Goal: Information Seeking & Learning: Learn about a topic

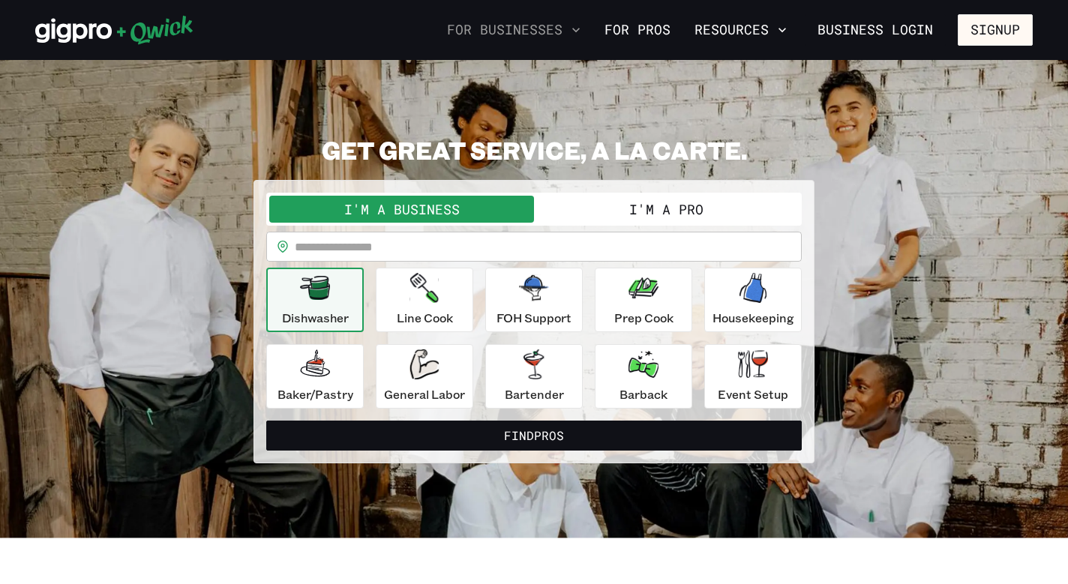
click at [566, 35] on button "For Businesses" at bounding box center [514, 30] width 146 height 26
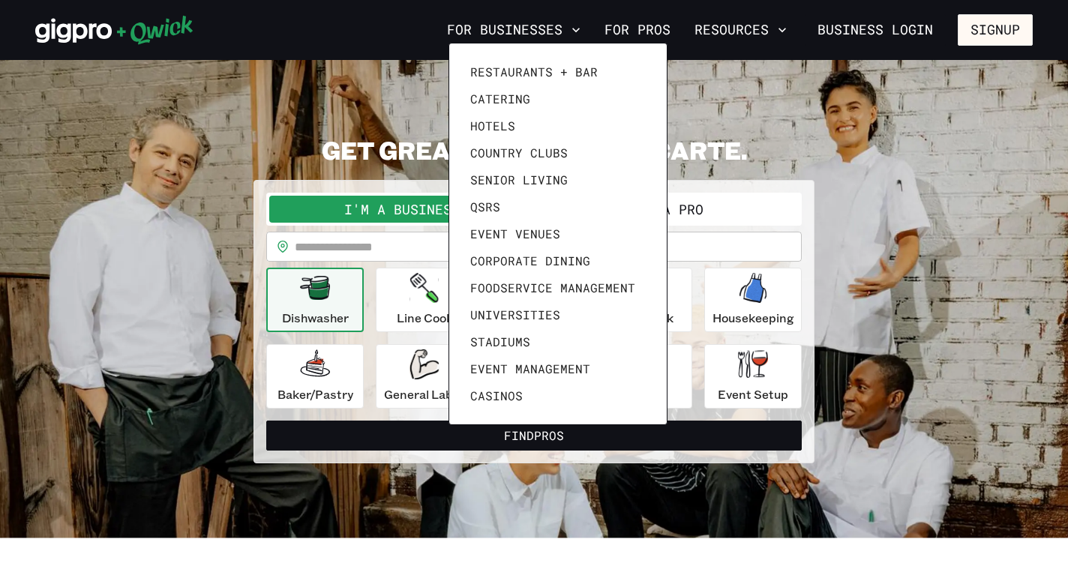
click at [213, 87] on div at bounding box center [534, 292] width 1068 height 584
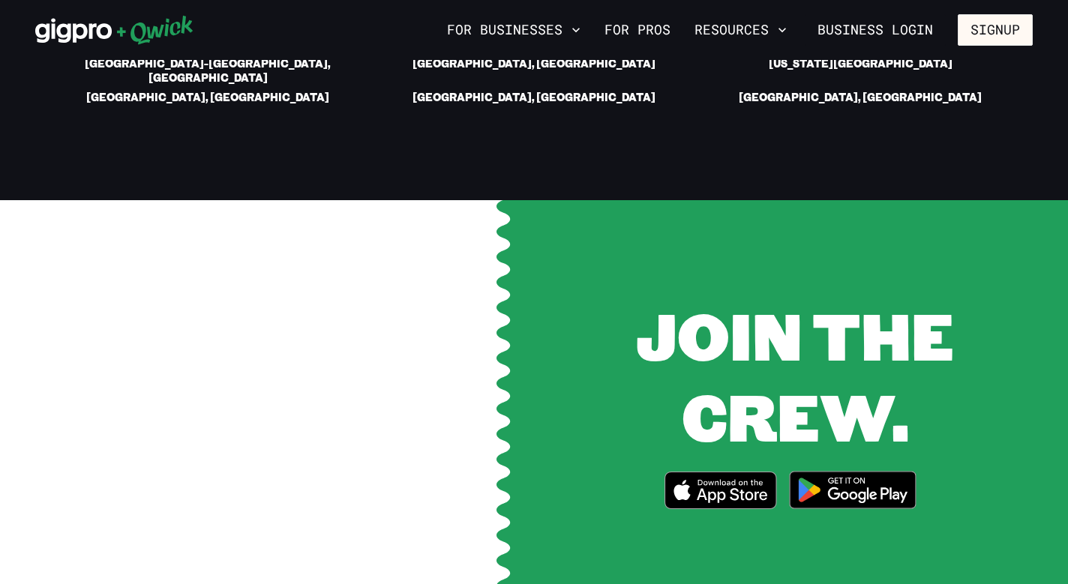
scroll to position [2862, 0]
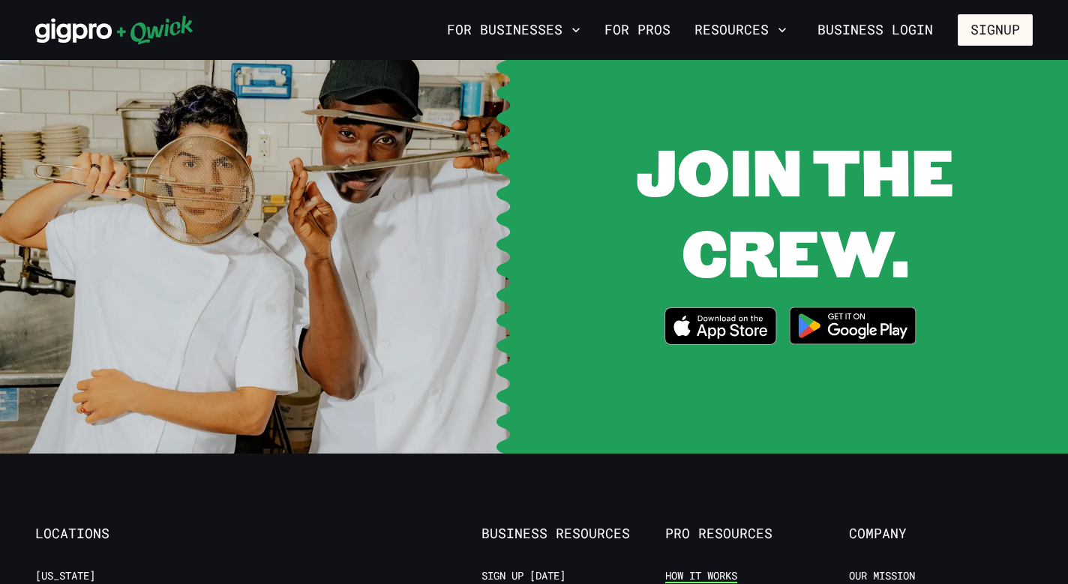
click at [700, 569] on link "How it Works" at bounding box center [701, 576] width 72 height 14
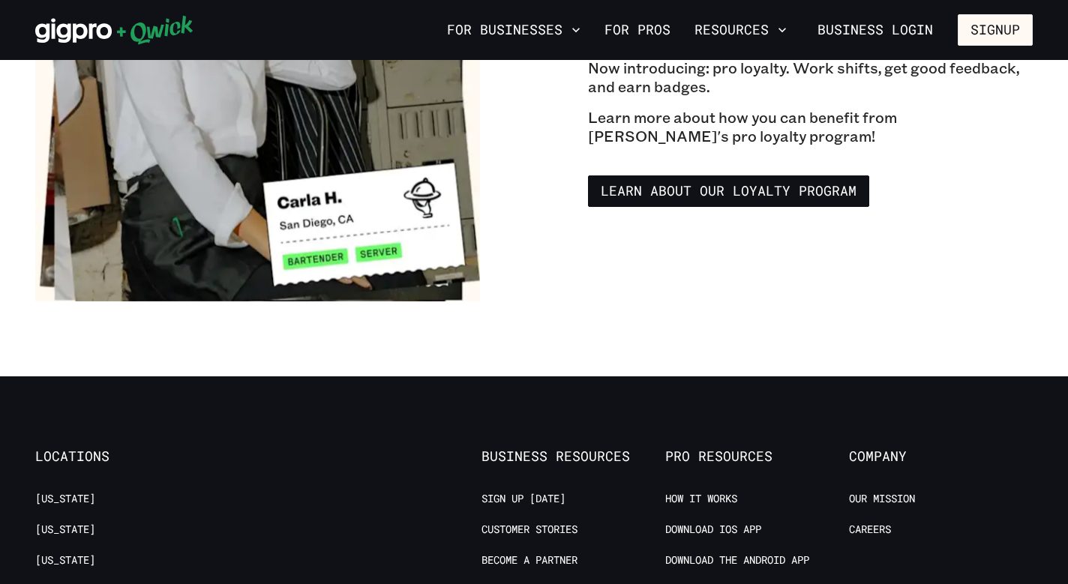
scroll to position [2743, 0]
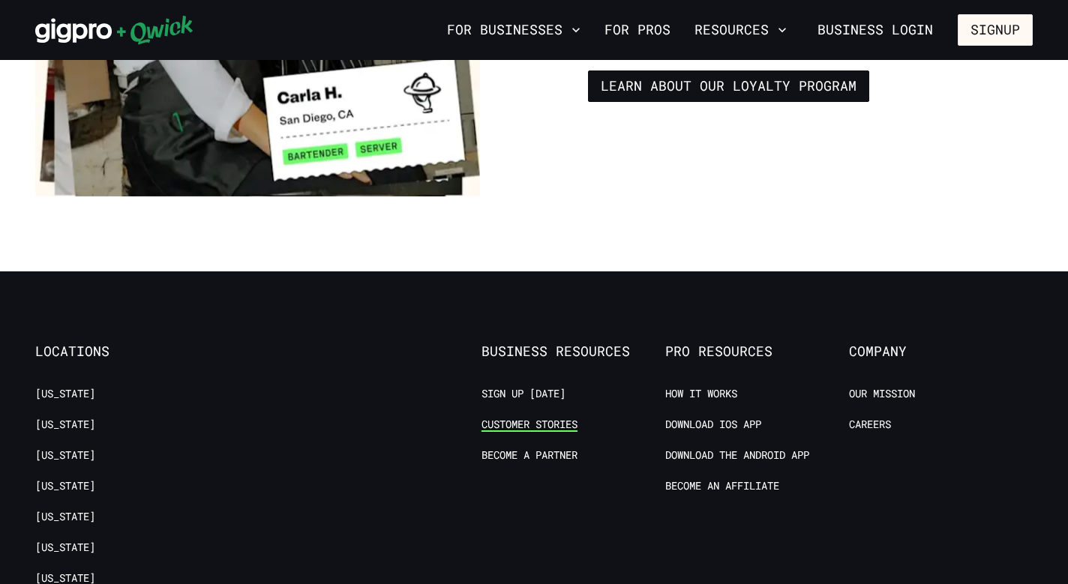
click at [503, 418] on link "Customer stories" at bounding box center [530, 425] width 96 height 14
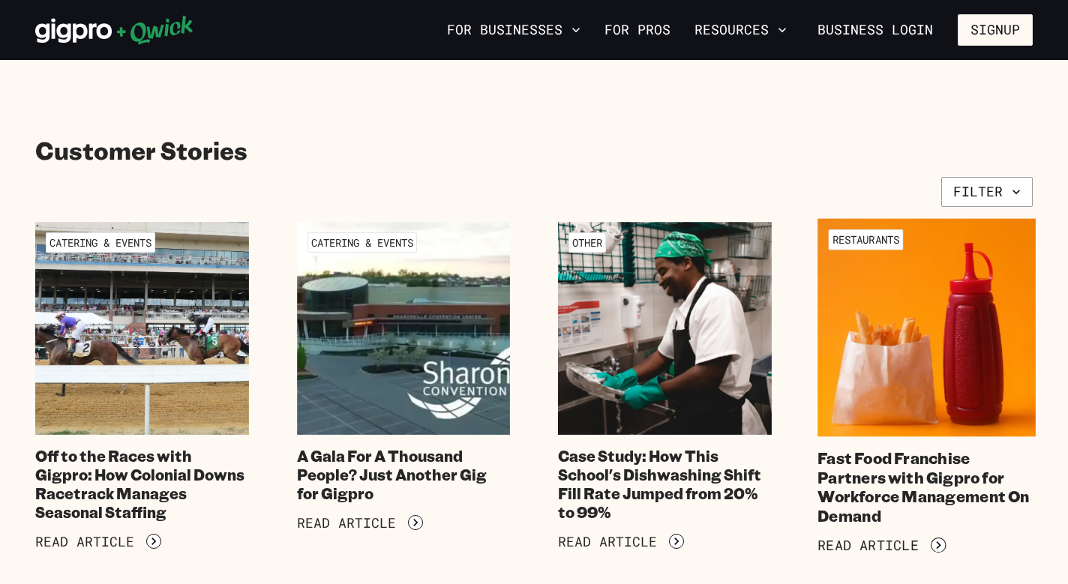
click at [863, 455] on h4 "Fast Food Franchise Partners with Gigpro for Workforce Management On Demand" at bounding box center [927, 487] width 218 height 77
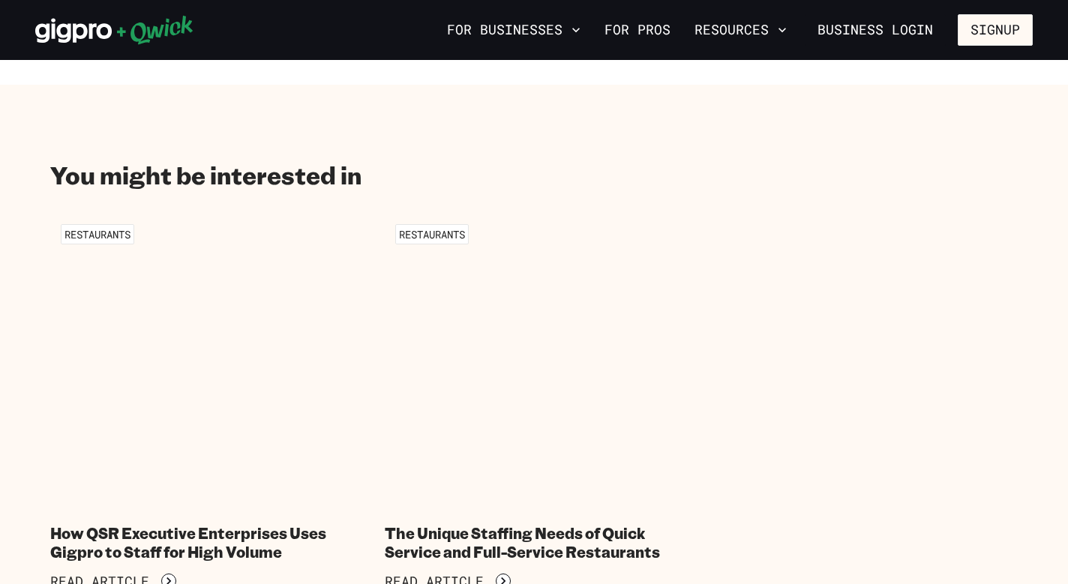
scroll to position [1759, 0]
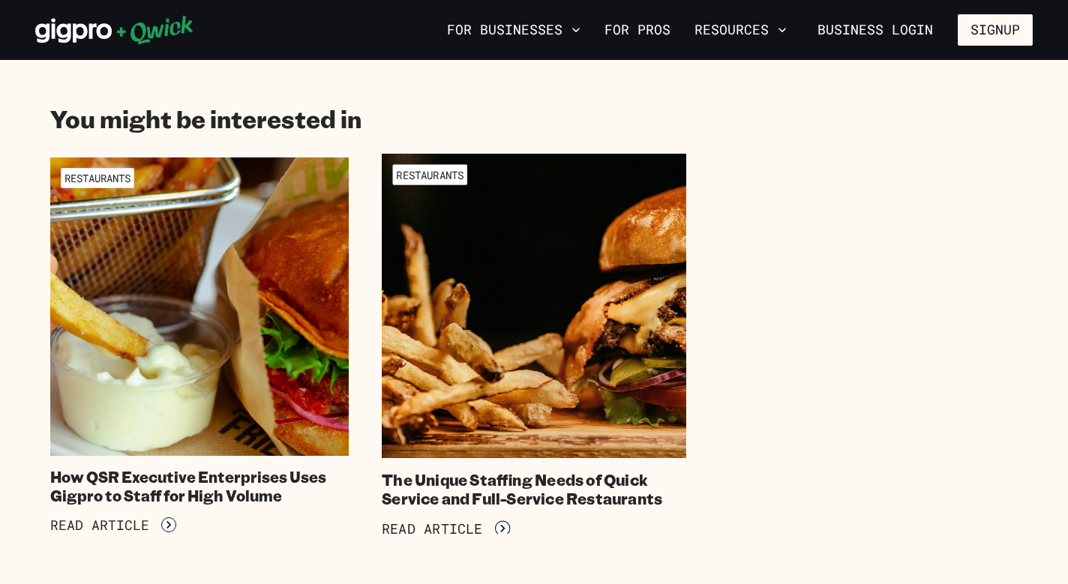
click at [503, 346] on img at bounding box center [534, 306] width 305 height 305
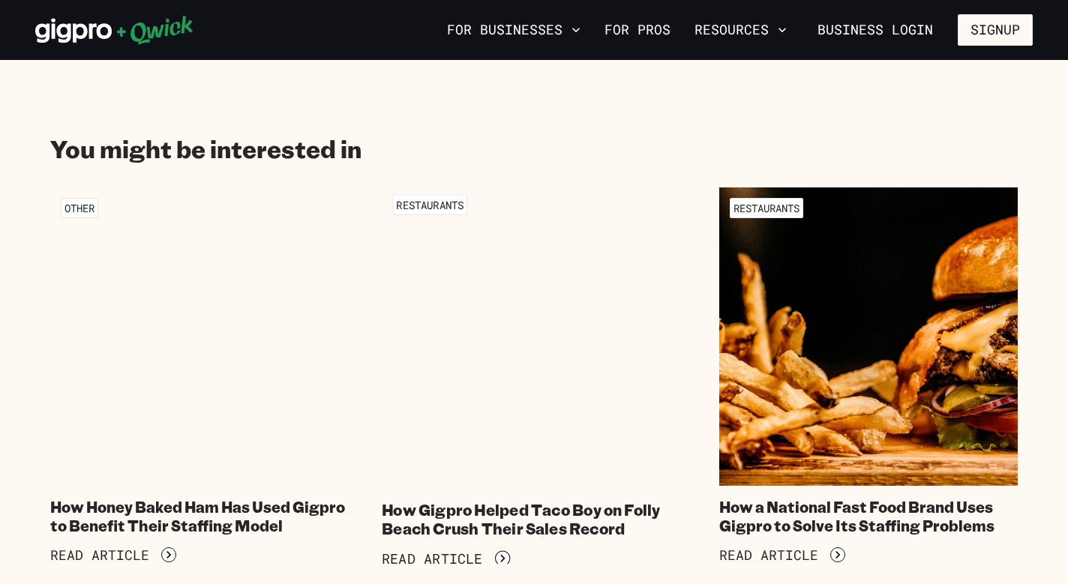
scroll to position [1936, 0]
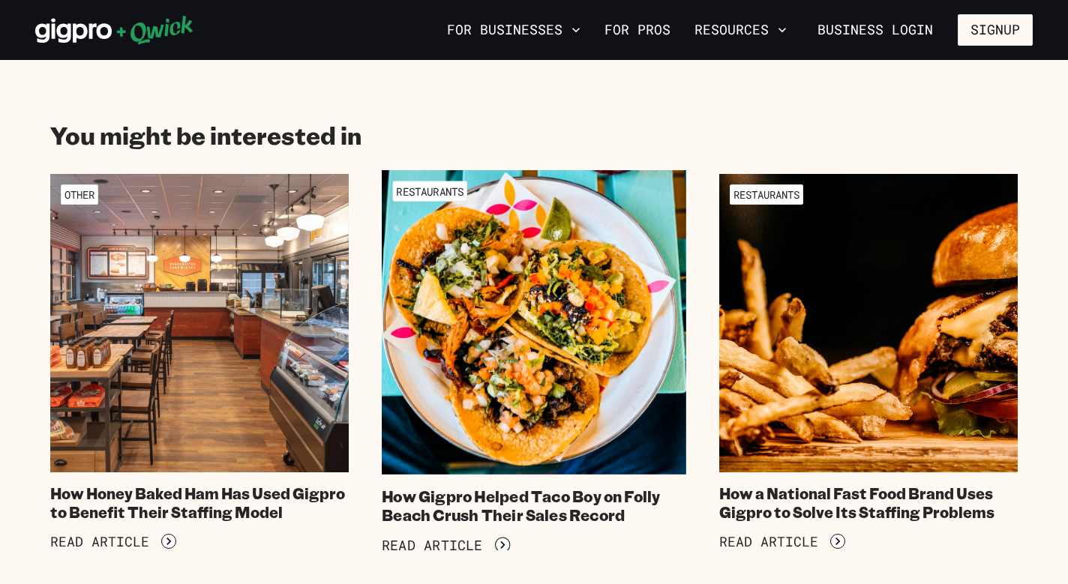
click at [510, 356] on img at bounding box center [534, 322] width 305 height 305
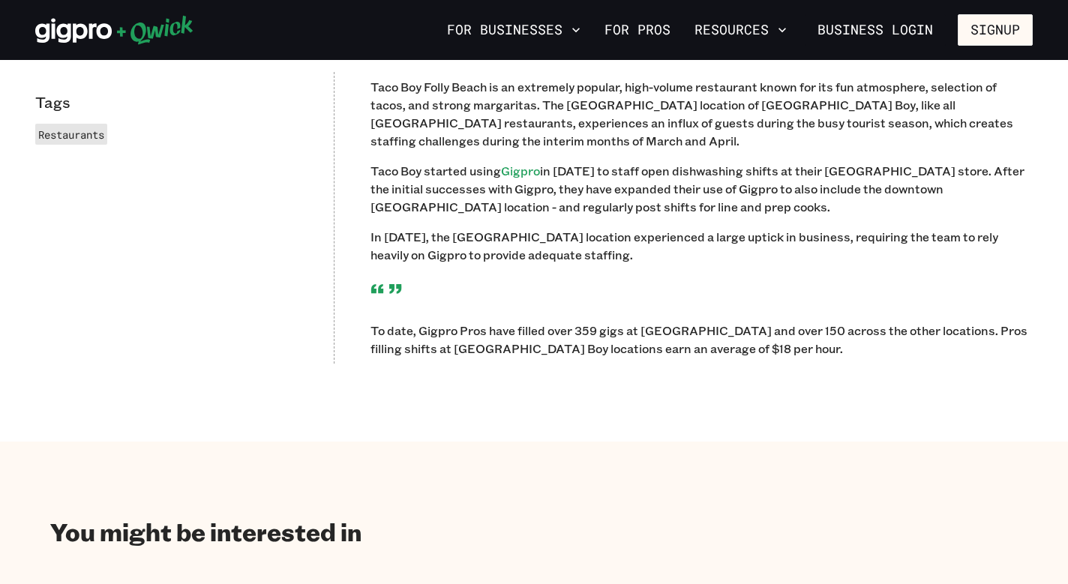
scroll to position [751, 0]
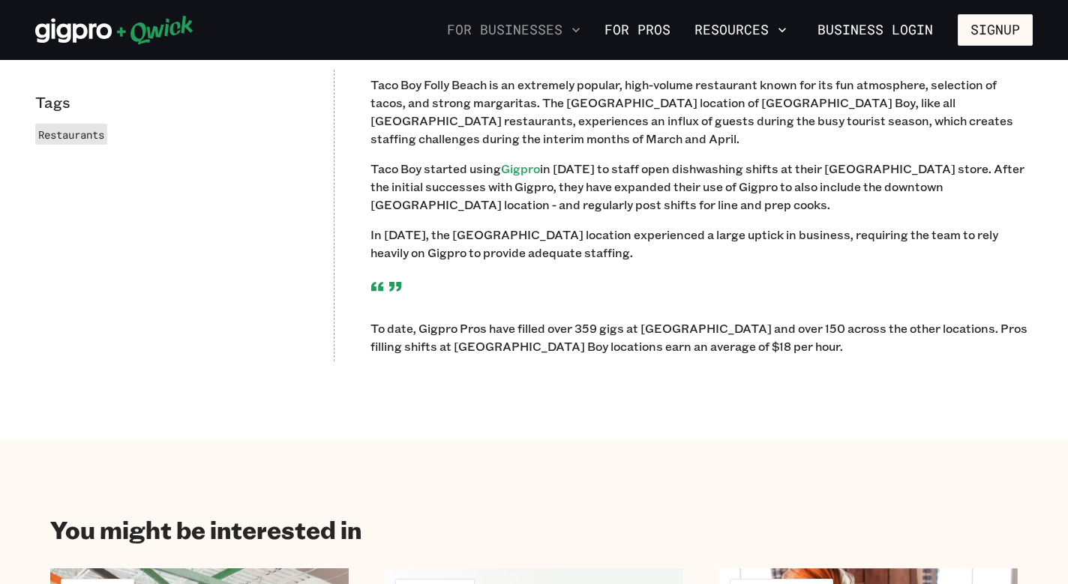
click at [578, 29] on icon "button" at bounding box center [576, 30] width 15 height 15
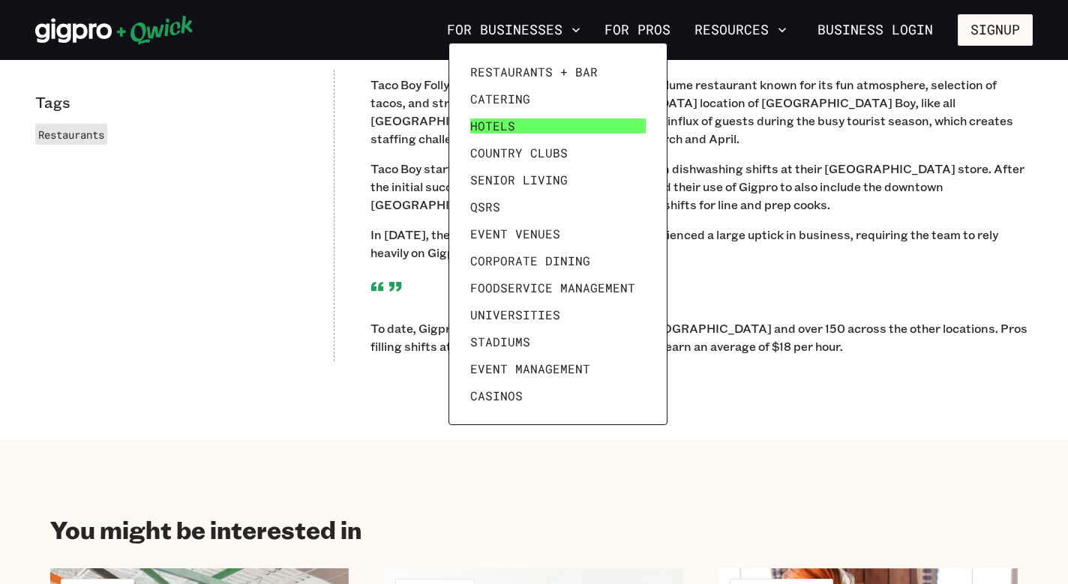
click at [560, 115] on link "Hotels" at bounding box center [558, 126] width 188 height 27
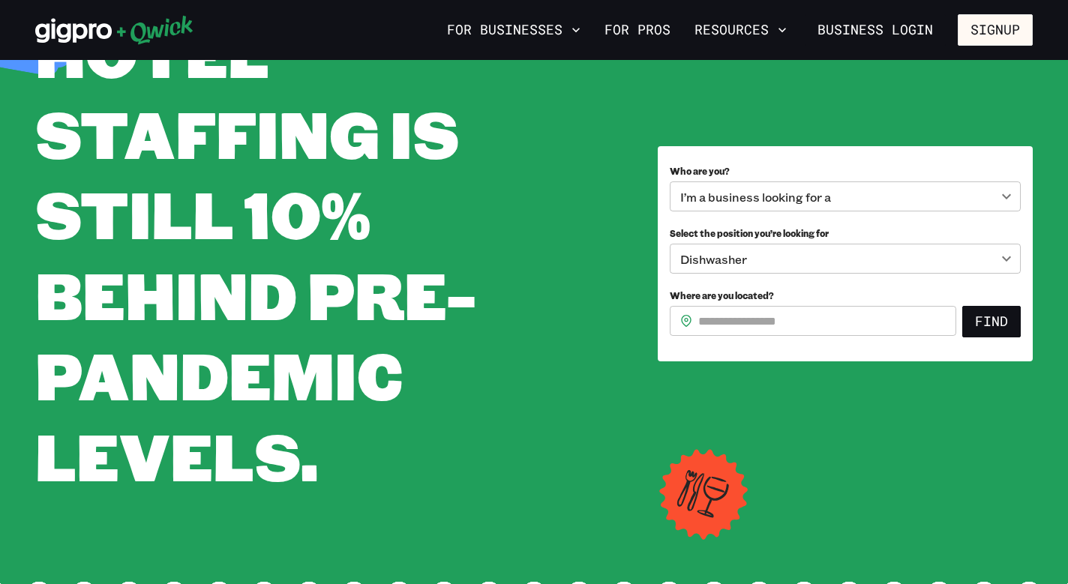
scroll to position [211, 0]
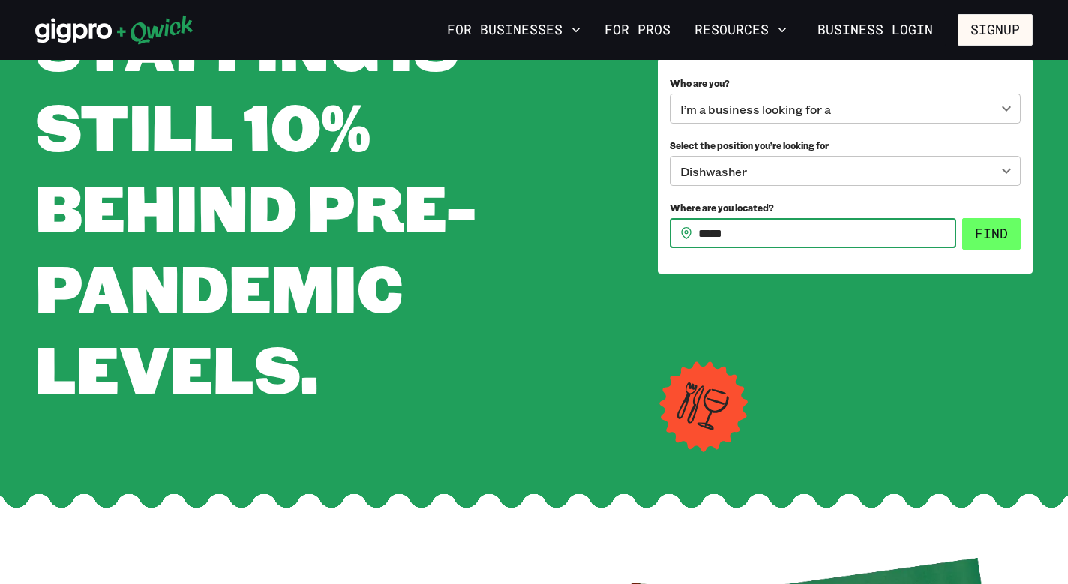
type input "*****"
click at [984, 234] on button "Find" at bounding box center [992, 234] width 59 height 32
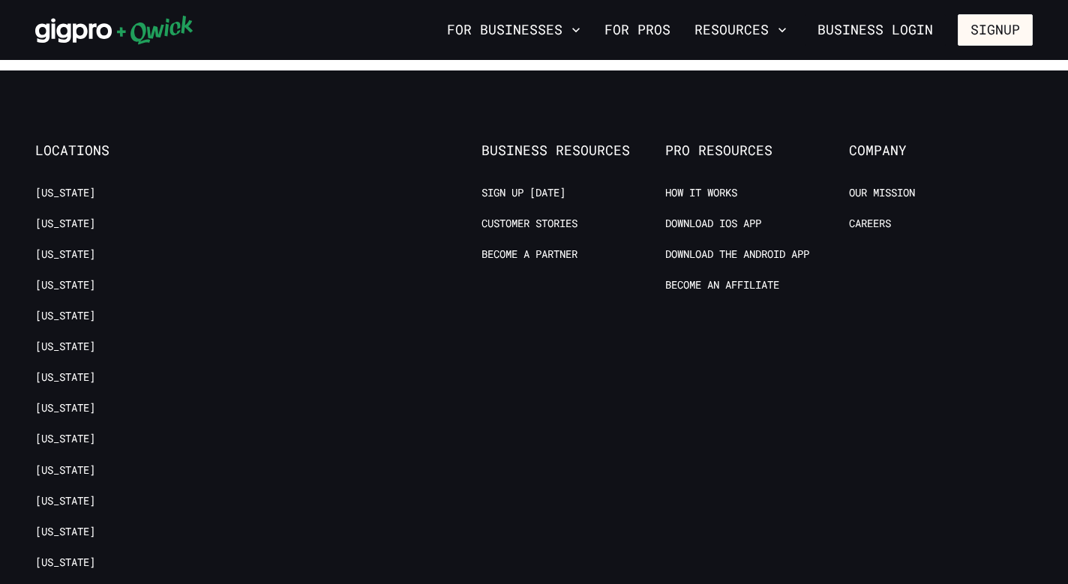
scroll to position [1516, 0]
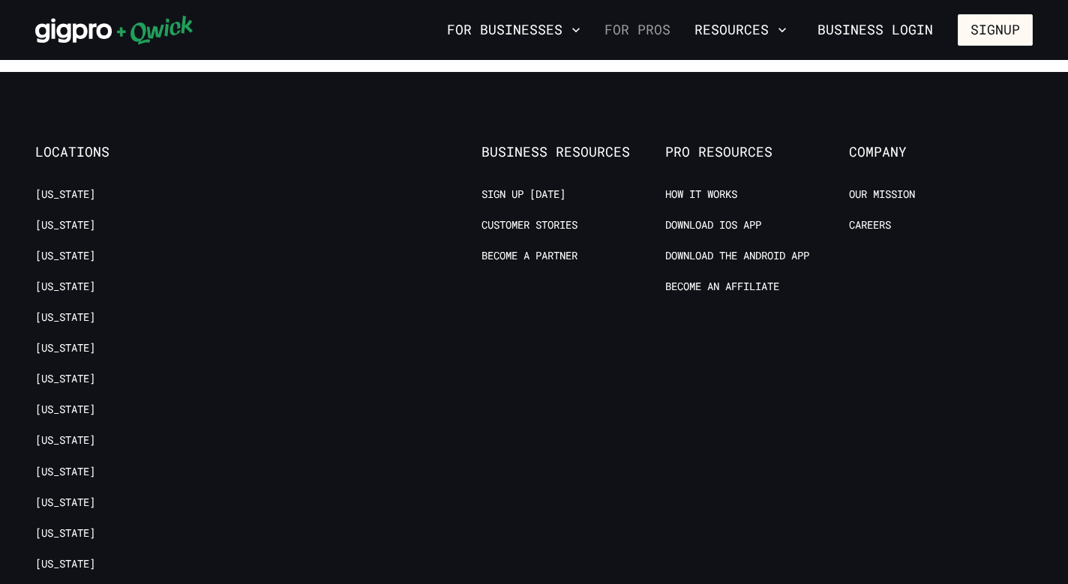
click at [647, 34] on link "For Pros" at bounding box center [638, 30] width 78 height 26
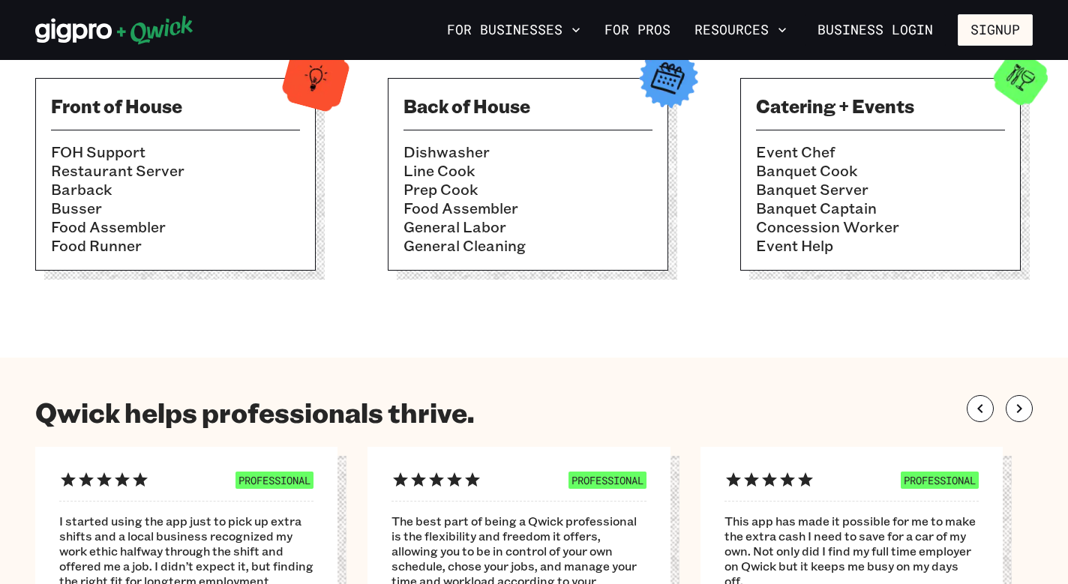
scroll to position [783, 0]
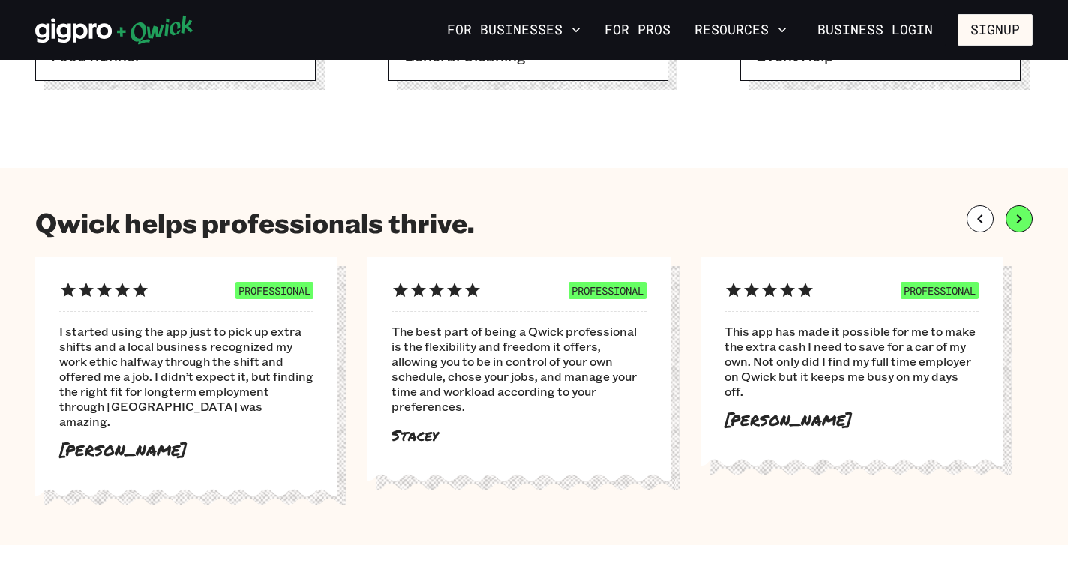
click at [1026, 230] on button "button" at bounding box center [1019, 219] width 27 height 27
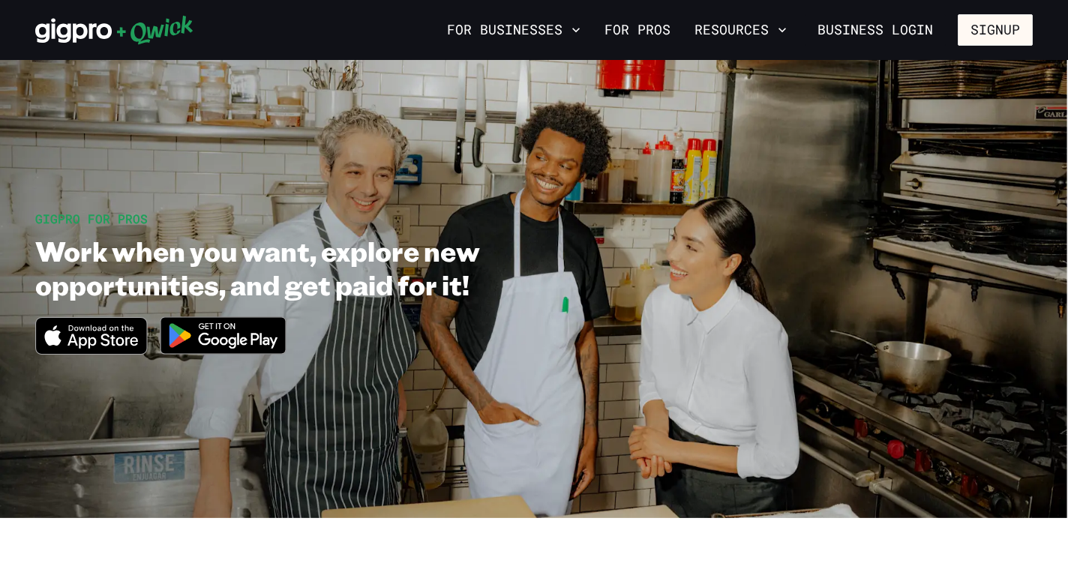
scroll to position [0, 0]
click at [161, 32] on icon at bounding box center [155, 30] width 76 height 29
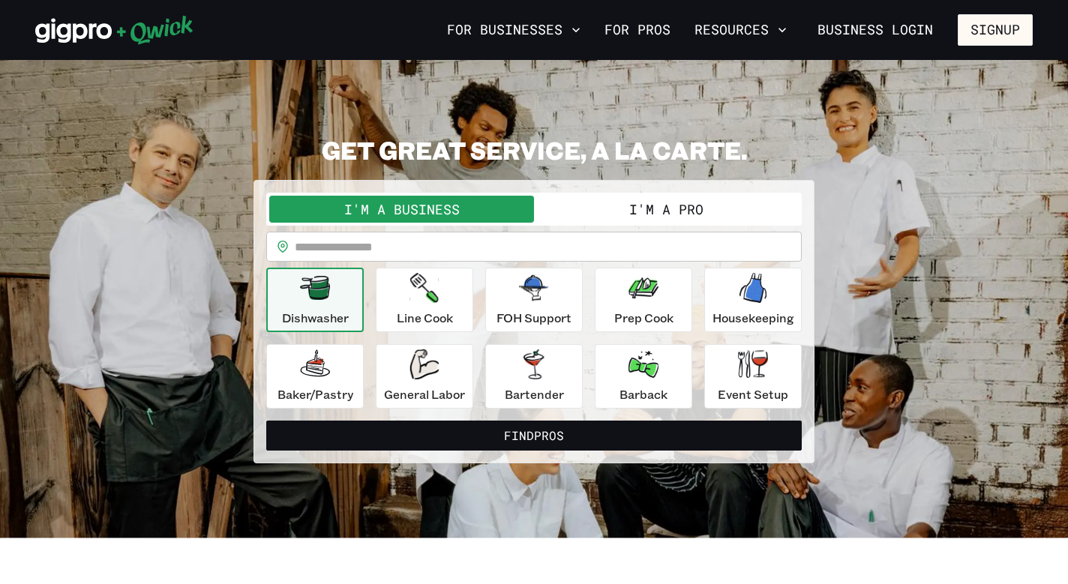
click at [639, 215] on button "I'm a Pro" at bounding box center [666, 209] width 265 height 27
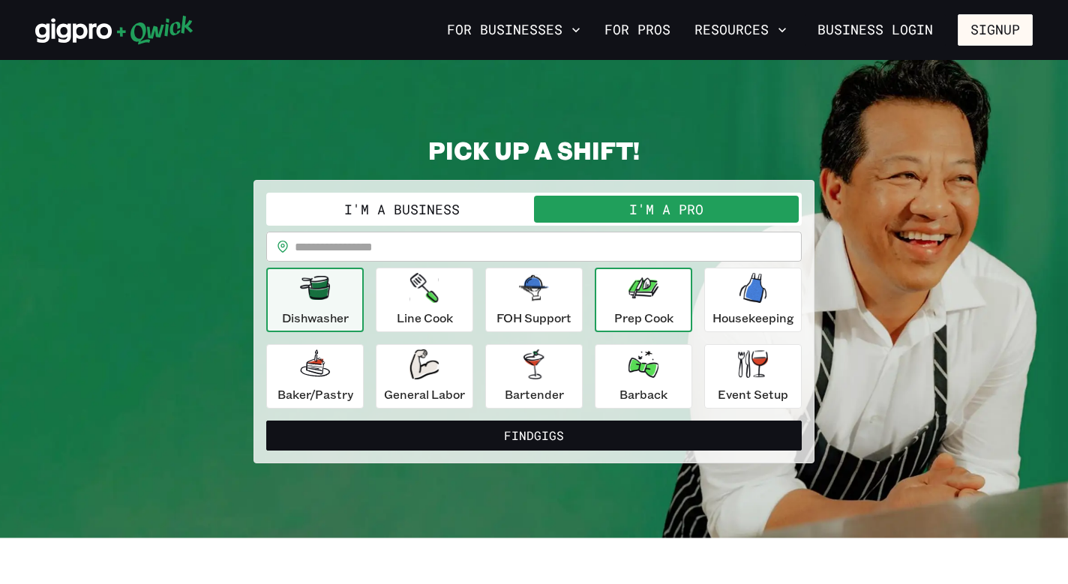
click at [651, 286] on icon "button" at bounding box center [644, 288] width 30 height 21
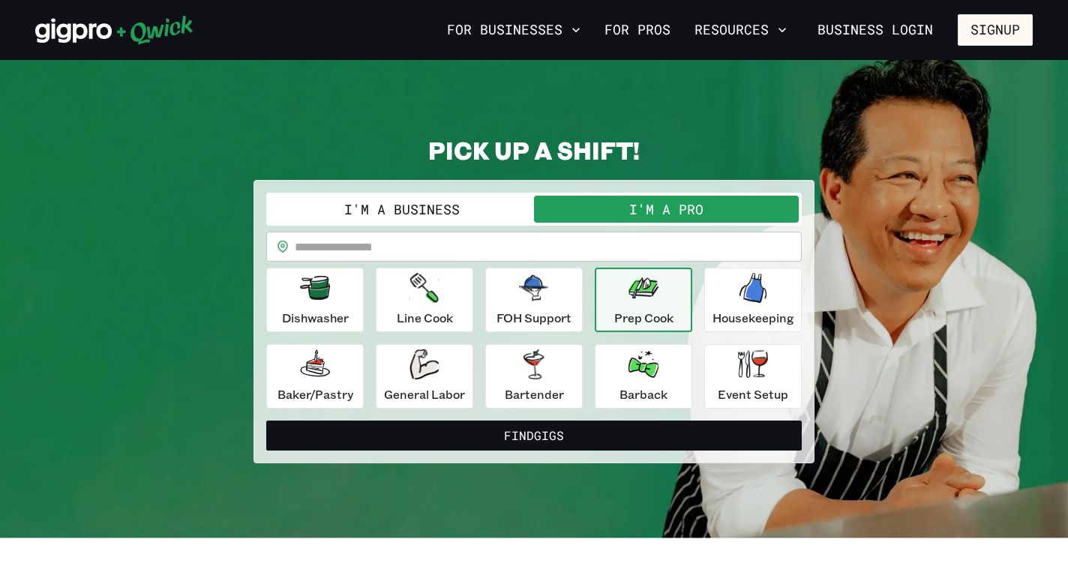
click at [391, 249] on input "text" at bounding box center [548, 247] width 507 height 30
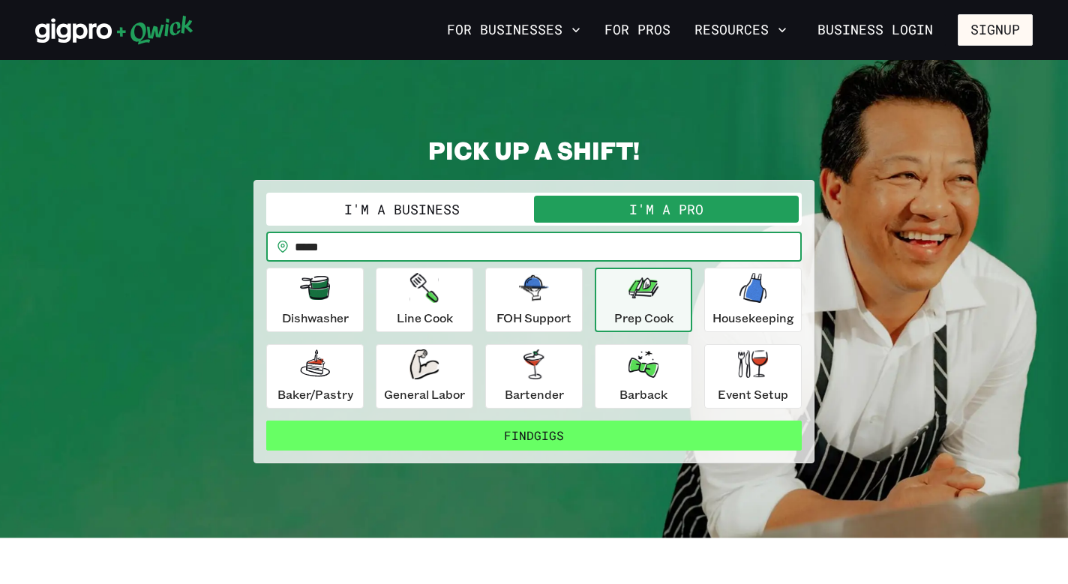
type input "*****"
click at [456, 443] on button "Find Gigs" at bounding box center [534, 436] width 536 height 30
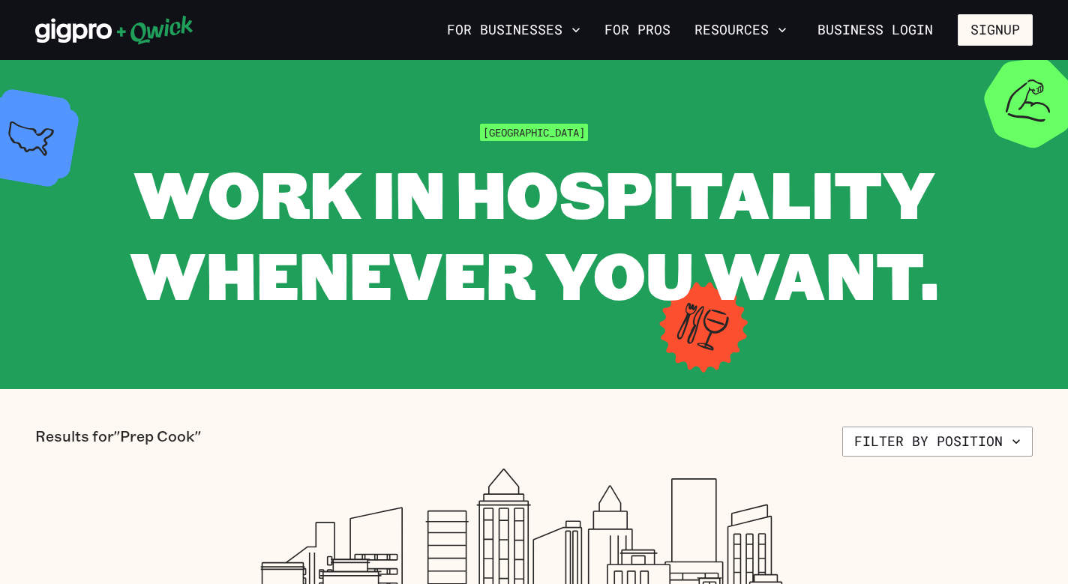
scroll to position [319, 0]
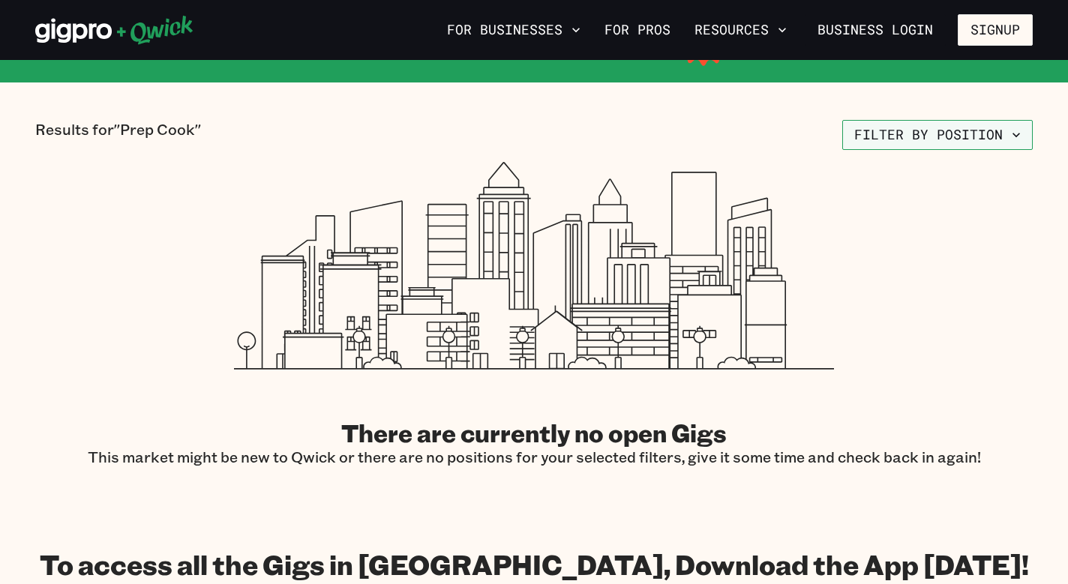
click at [887, 136] on button "Filter by position" at bounding box center [938, 135] width 191 height 30
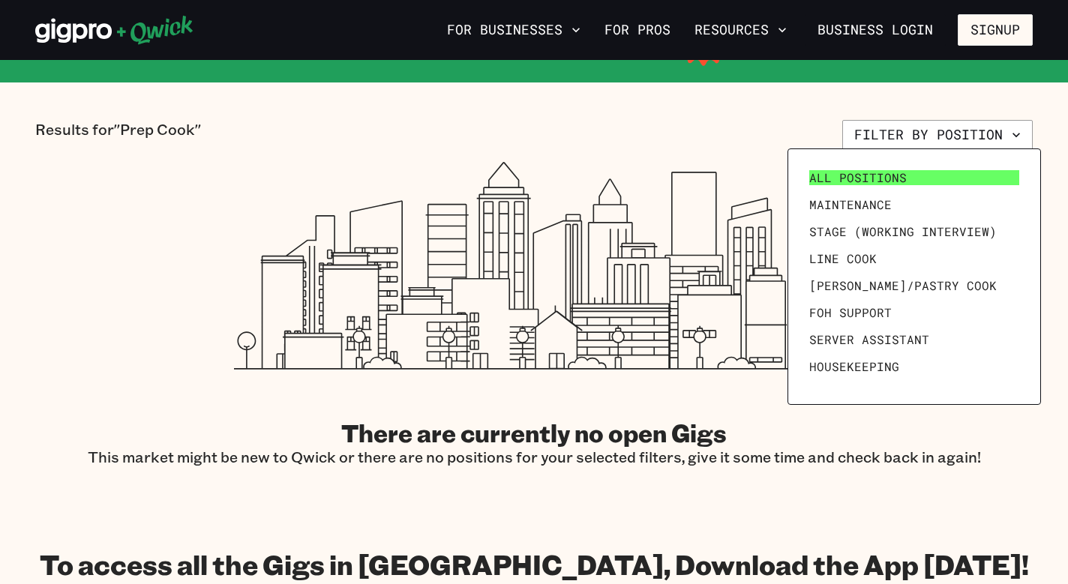
click at [869, 176] on span "All Positions" at bounding box center [859, 177] width 98 height 15
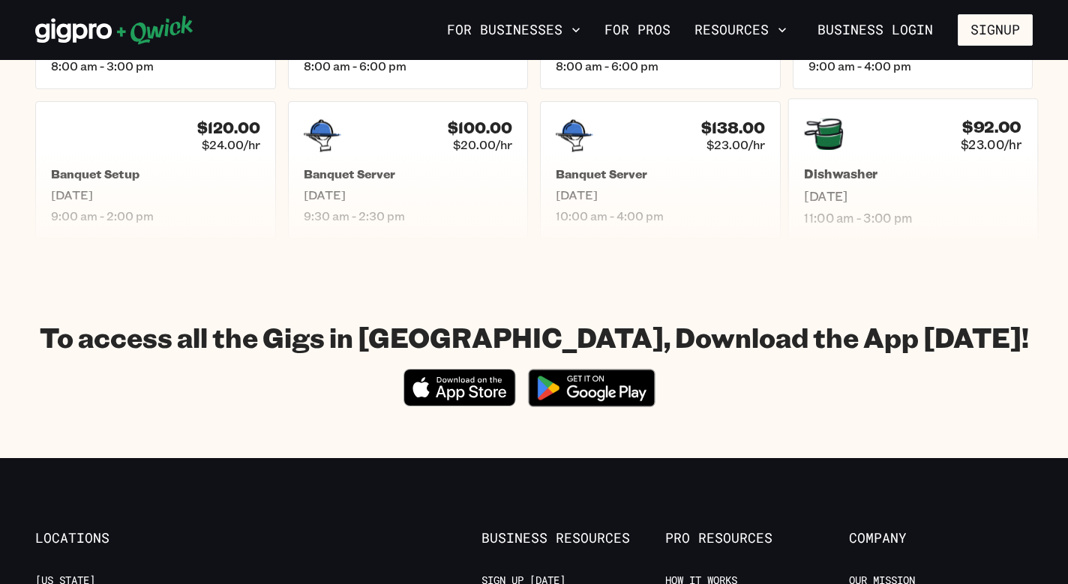
scroll to position [934, 0]
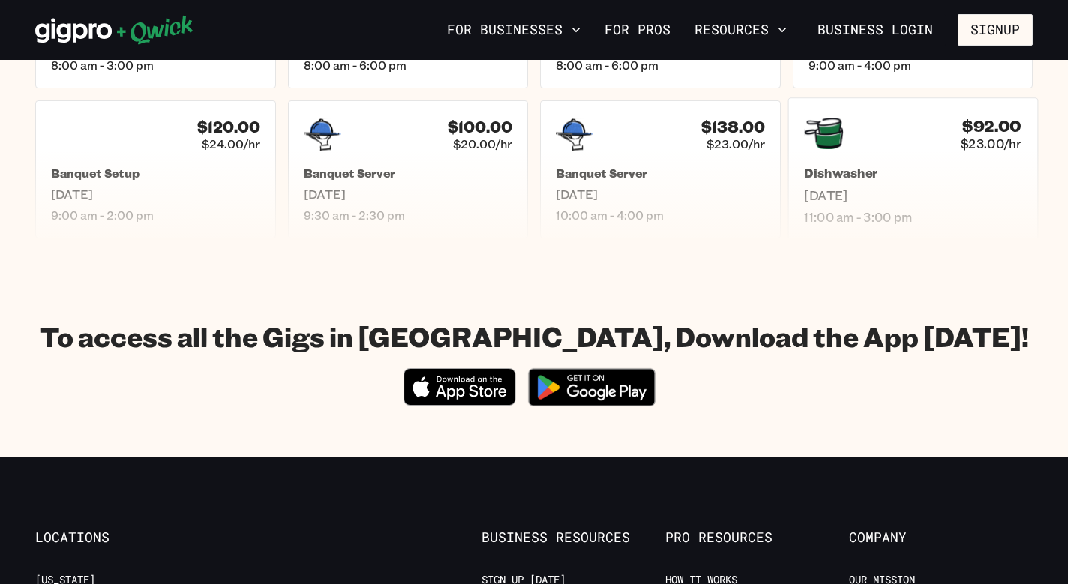
click at [869, 176] on h5 "Dishwasher" at bounding box center [913, 174] width 218 height 16
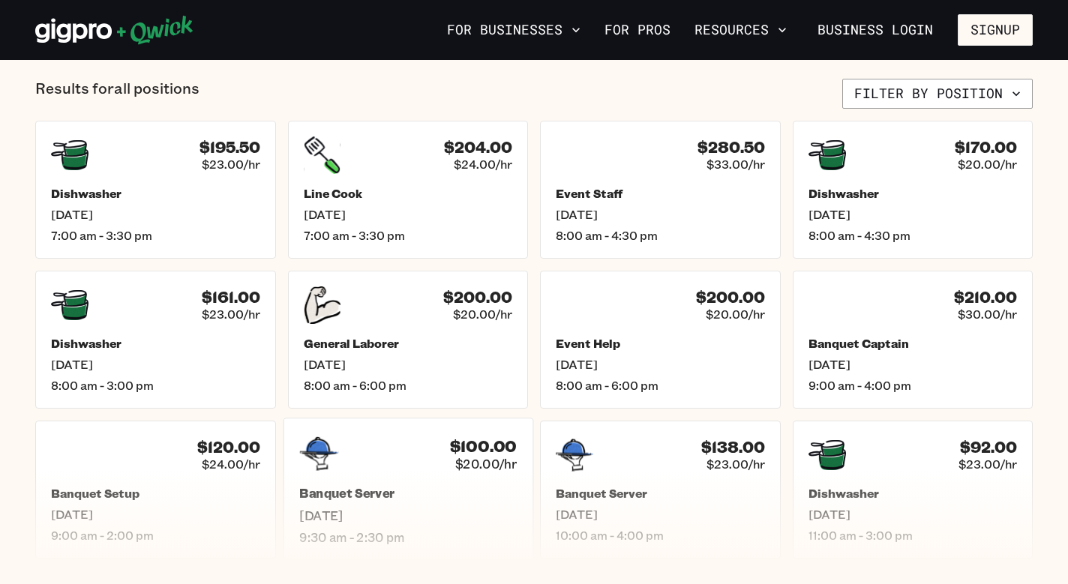
scroll to position [575, 0]
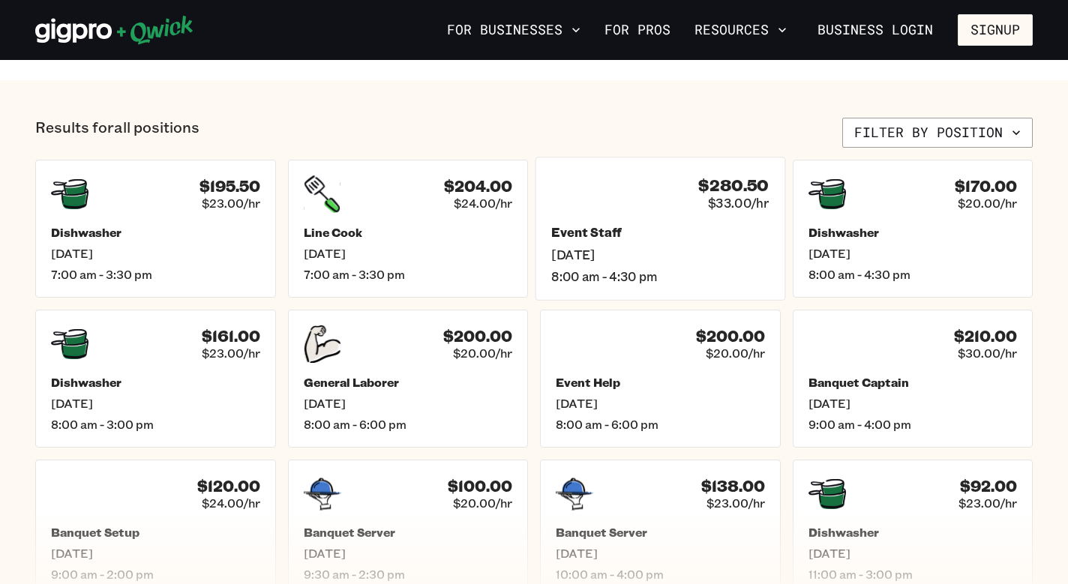
click at [627, 188] on div "$280.50 $33.00/hr" at bounding box center [660, 192] width 218 height 39
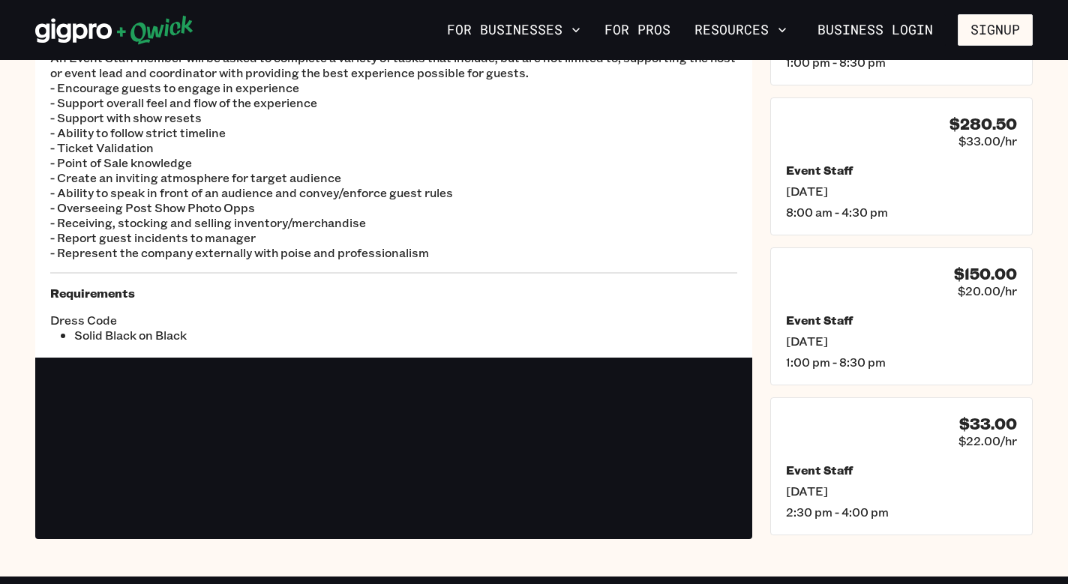
scroll to position [192, 0]
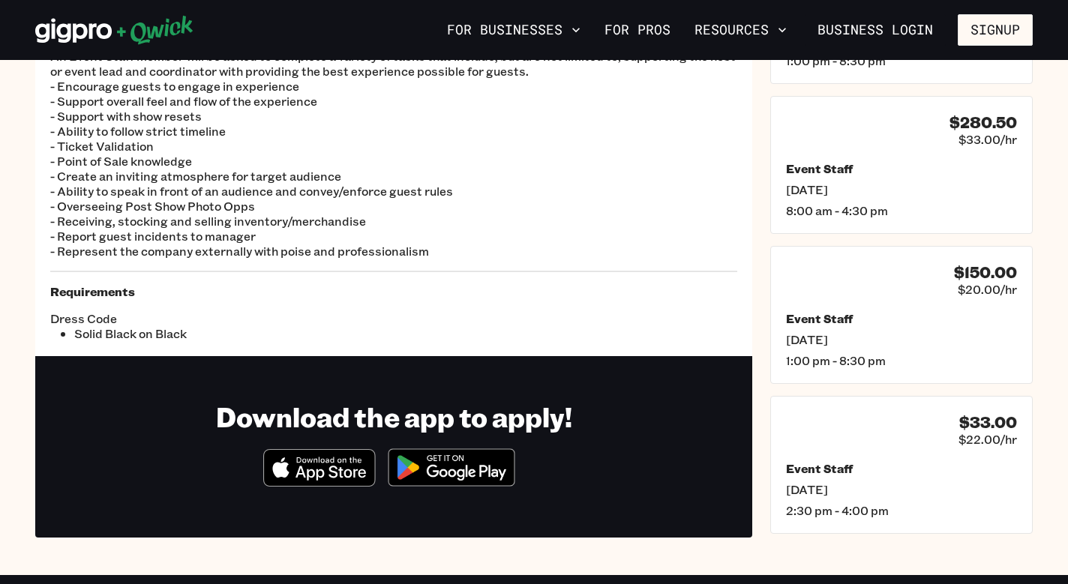
scroll to position [575, 0]
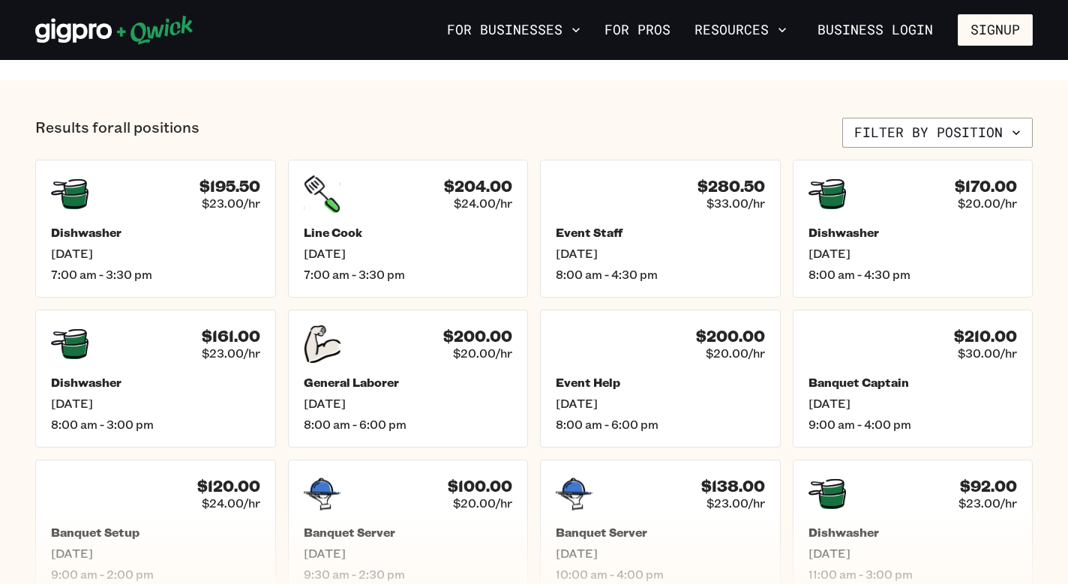
scroll to position [319, 0]
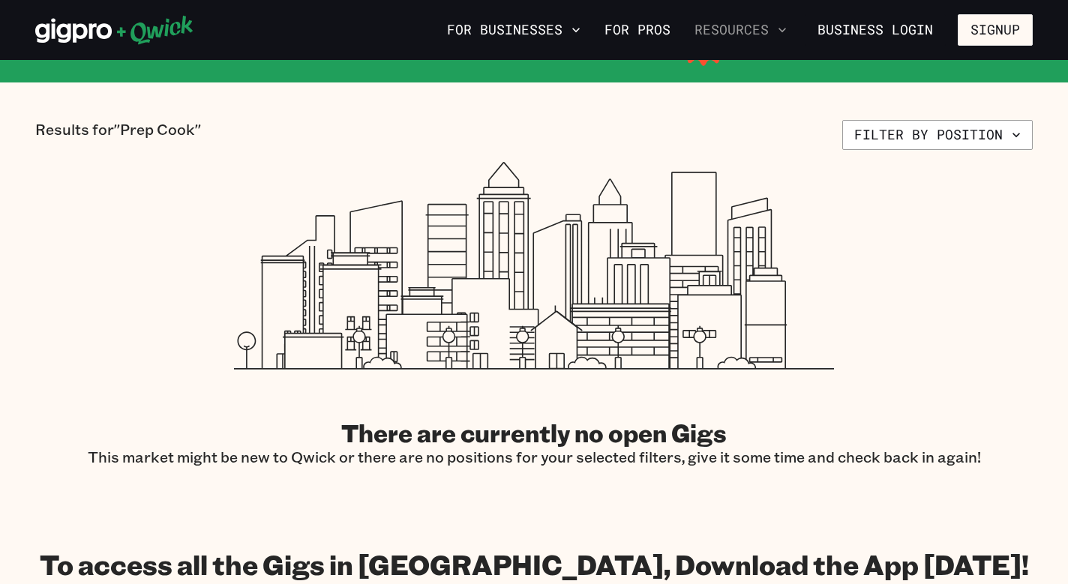
click at [765, 32] on button "Resources" at bounding box center [741, 30] width 104 height 26
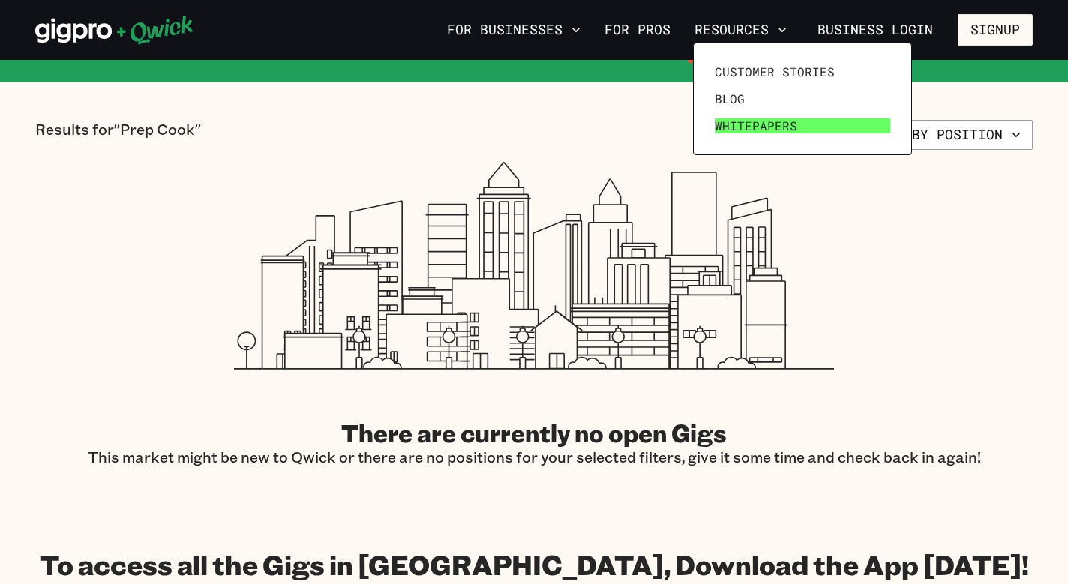
click at [778, 123] on span "Whitepapers" at bounding box center [756, 126] width 83 height 15
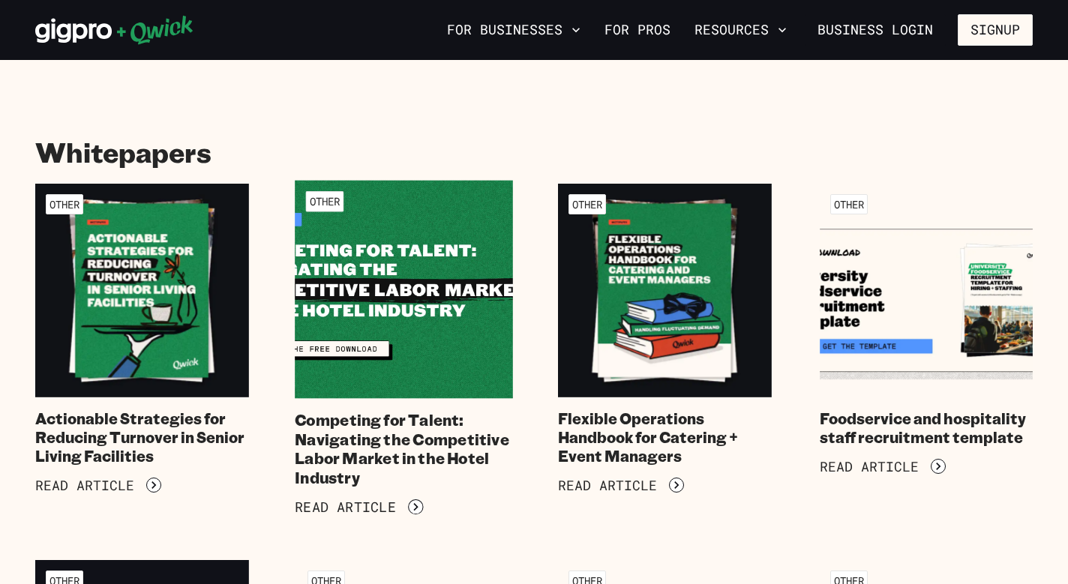
click at [374, 230] on img at bounding box center [404, 290] width 218 height 218
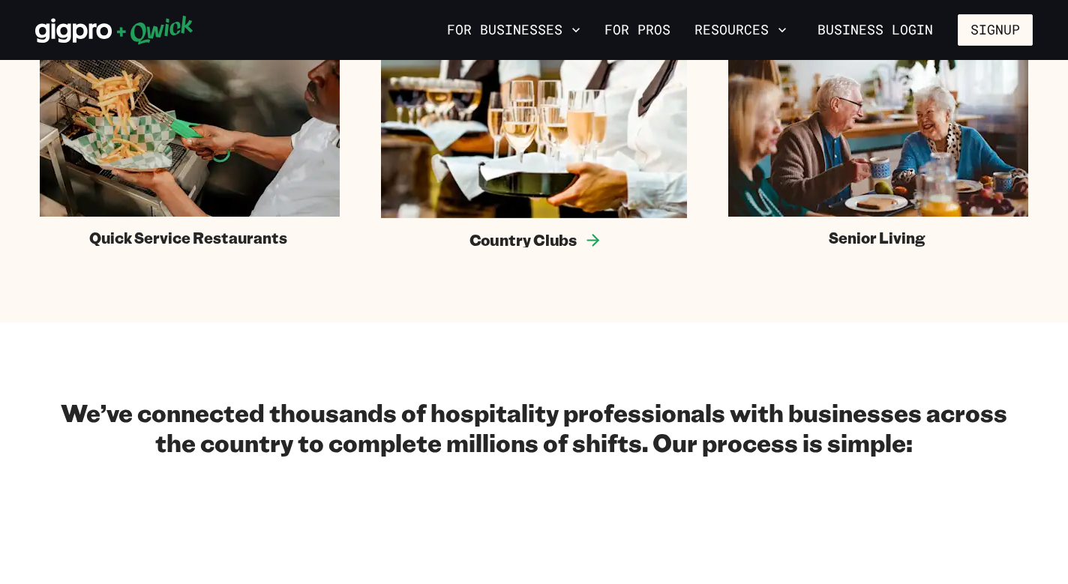
scroll to position [1214, 0]
